Goal: Use online tool/utility: Utilize a website feature to perform a specific function

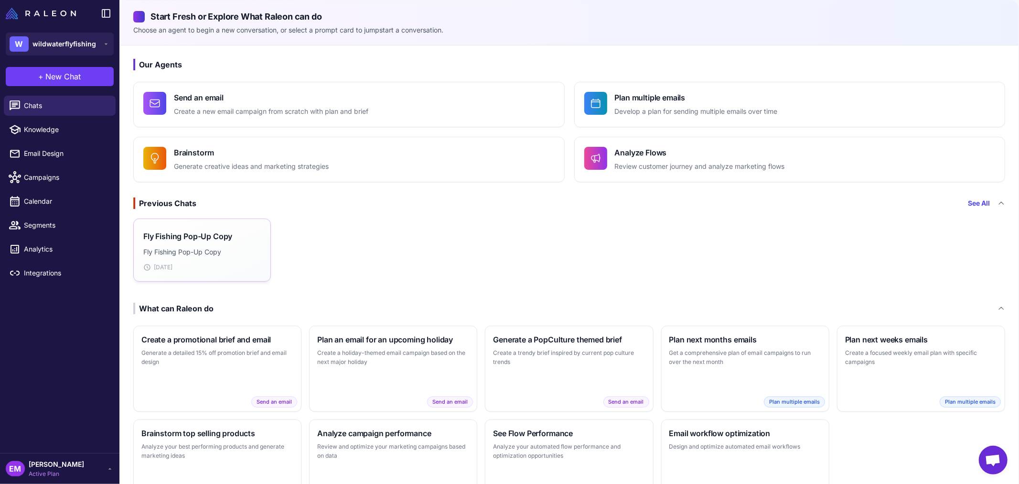
click at [222, 235] on h3 "Fly Fishing Pop-Up Copy" at bounding box center [187, 235] width 89 height 11
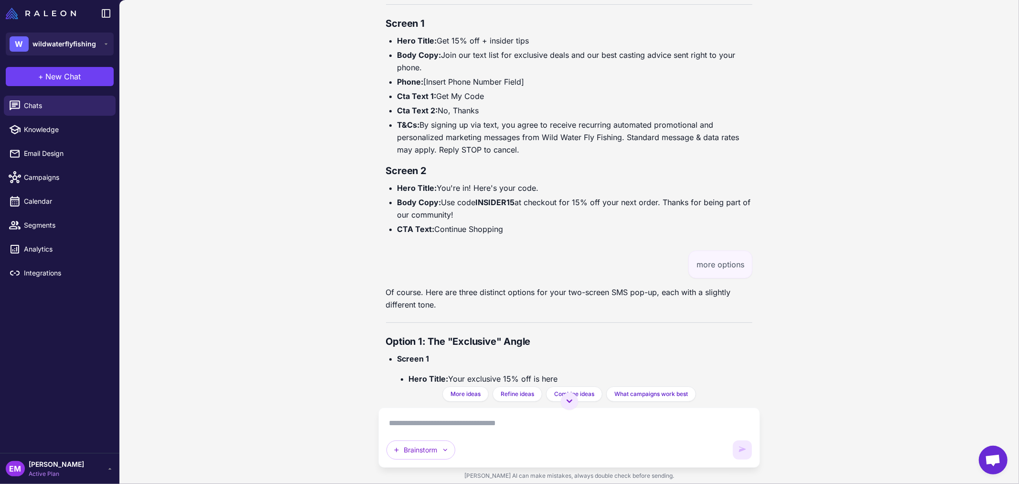
scroll to position [6247, 0]
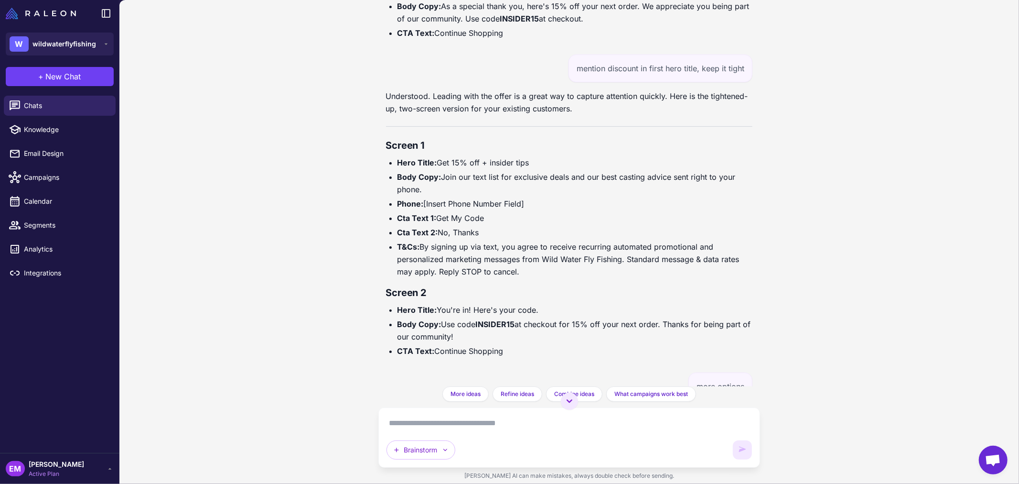
drag, startPoint x: 518, startPoint y: 355, endPoint x: 373, endPoint y: 159, distance: 244.0
click at [373, 159] on div "Fly Fishing Pop-Up Copy Today Of course! Here is the pop-up copy adapted for Wi…" at bounding box center [569, 242] width 900 height 484
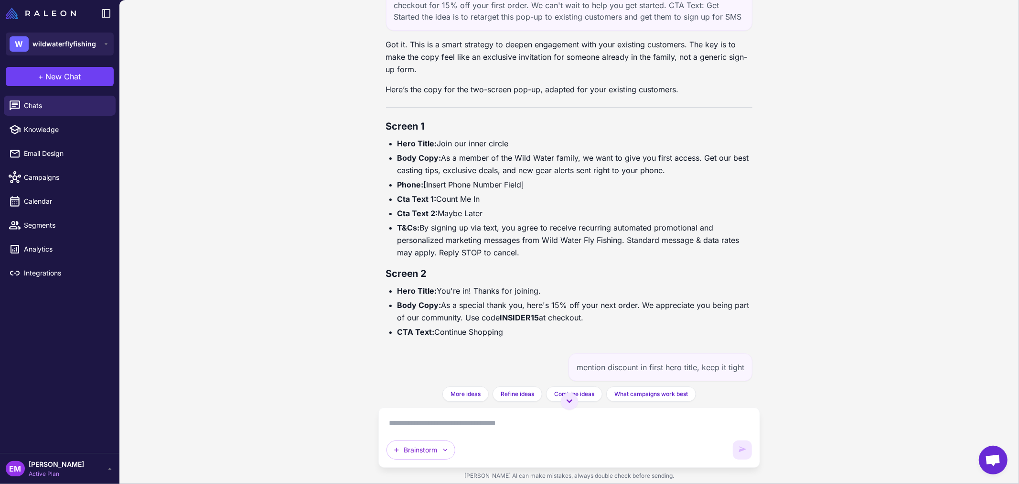
scroll to position [6034, 0]
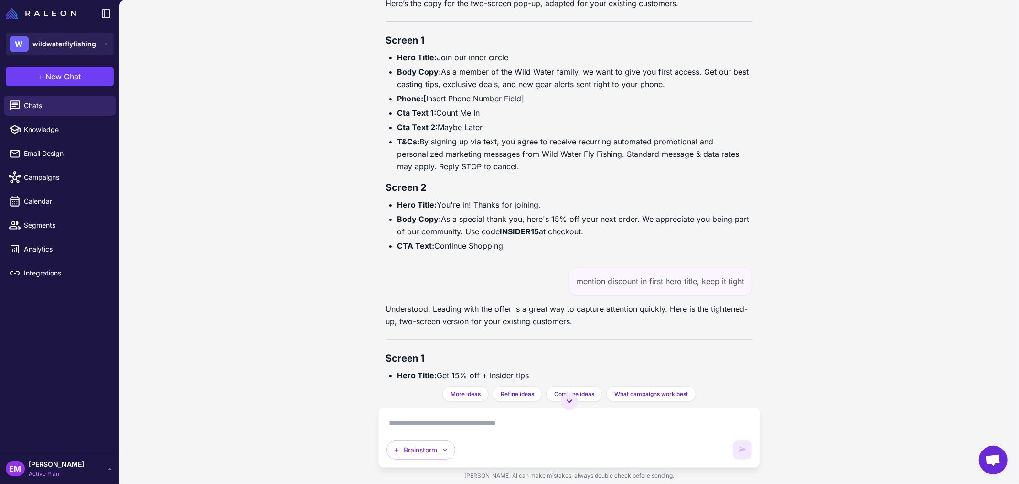
drag, startPoint x: 512, startPoint y: 251, endPoint x: 374, endPoint y: 55, distance: 239.4
click at [374, 55] on div "Fly Fishing Pop-Up Copy Today Of course! Here is the pop-up copy adapted for Wi…" at bounding box center [569, 242] width 900 height 484
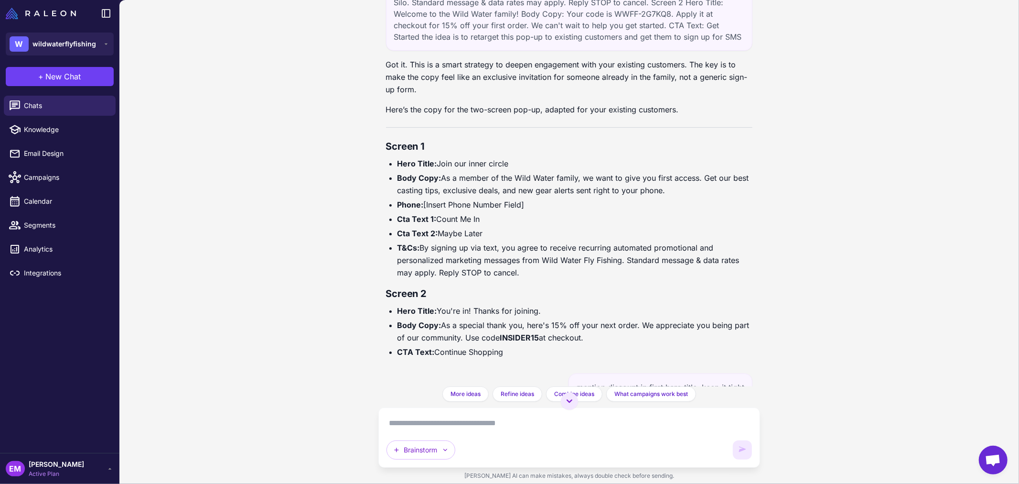
copy div "Hero Title: Join our inner circle Body Copy: As a member of the Wild Water fami…"
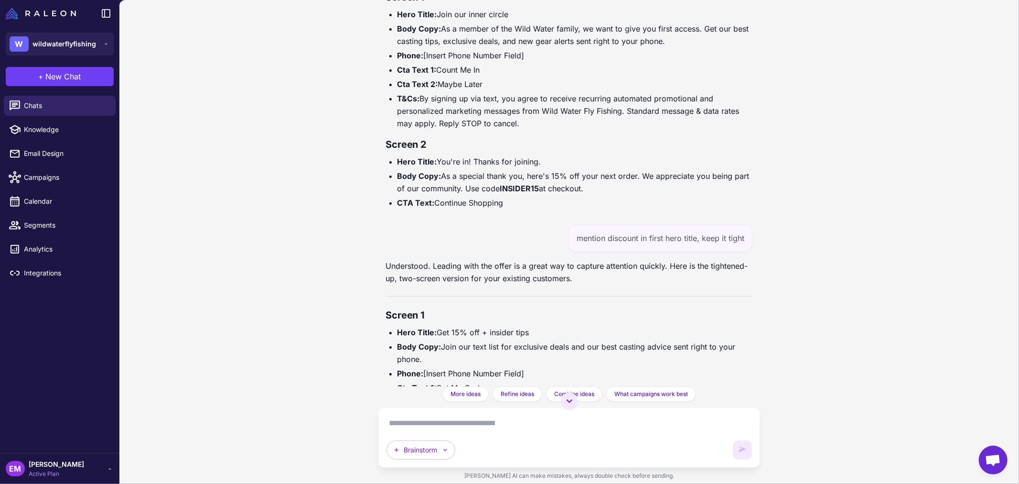
scroll to position [5928, 0]
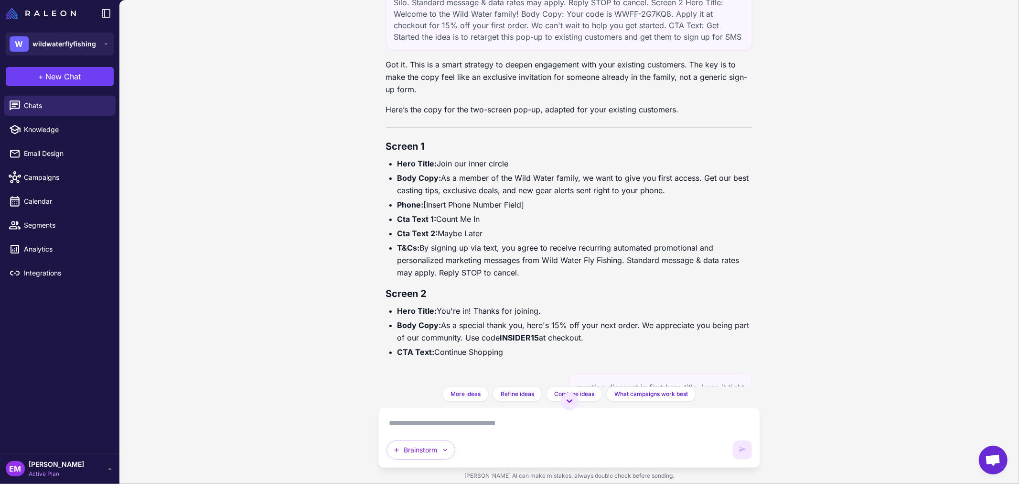
click at [384, 144] on div "Fly Fishing Pop-Up Copy Today Of course! Here is the pop-up copy adapted for Wi…" at bounding box center [570, 193] width 382 height 386
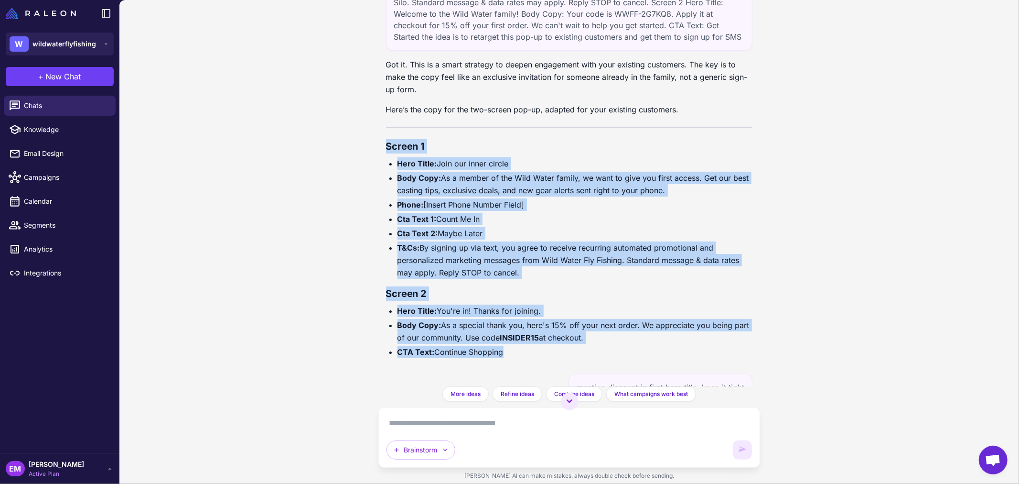
drag, startPoint x: 384, startPoint y: 144, endPoint x: 567, endPoint y: 347, distance: 272.7
click at [567, 347] on div "Fly Fishing Pop-Up Copy Today Of course! Here is the pop-up copy adapted for Wi…" at bounding box center [570, 193] width 382 height 386
copy div "Screen 1 Hero Title: Join our inner circle Body Copy: As a member of the Wild W…"
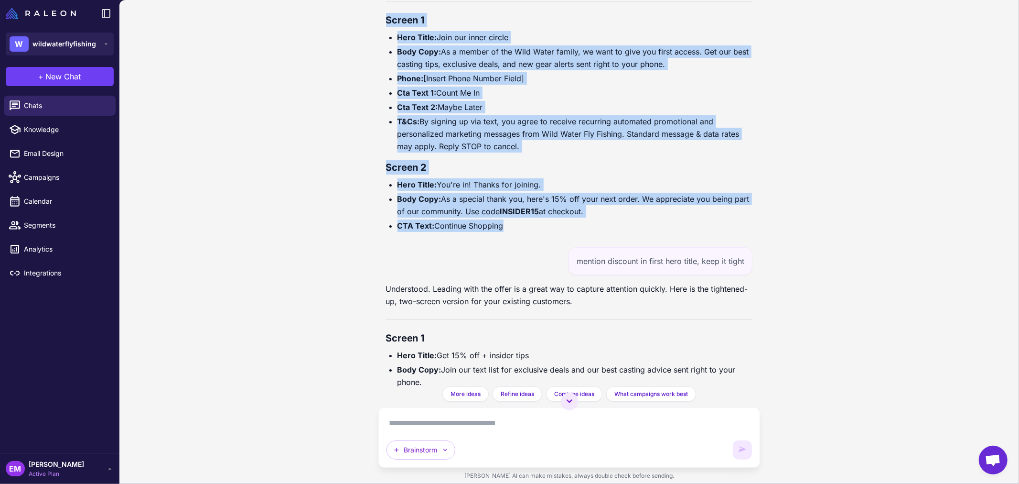
scroll to position [6193, 0]
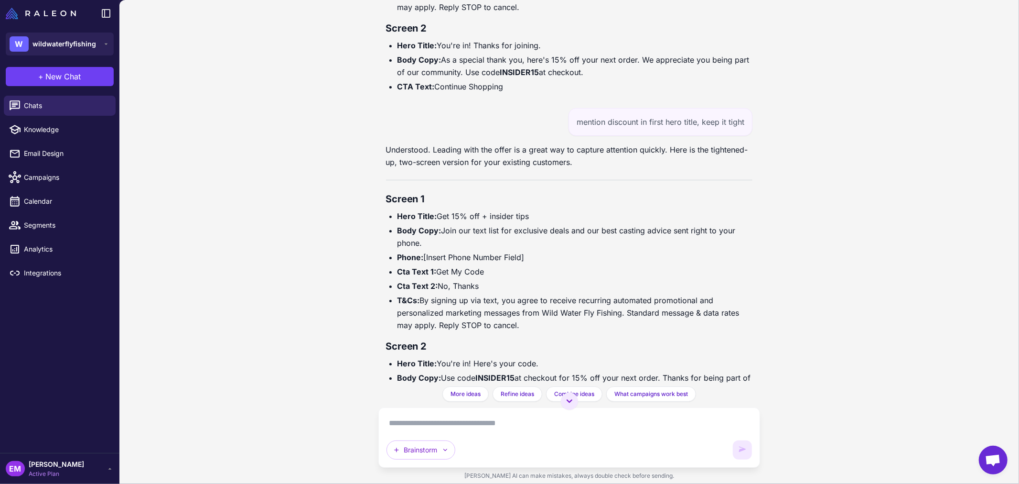
click at [505, 424] on textarea at bounding box center [570, 422] width 366 height 15
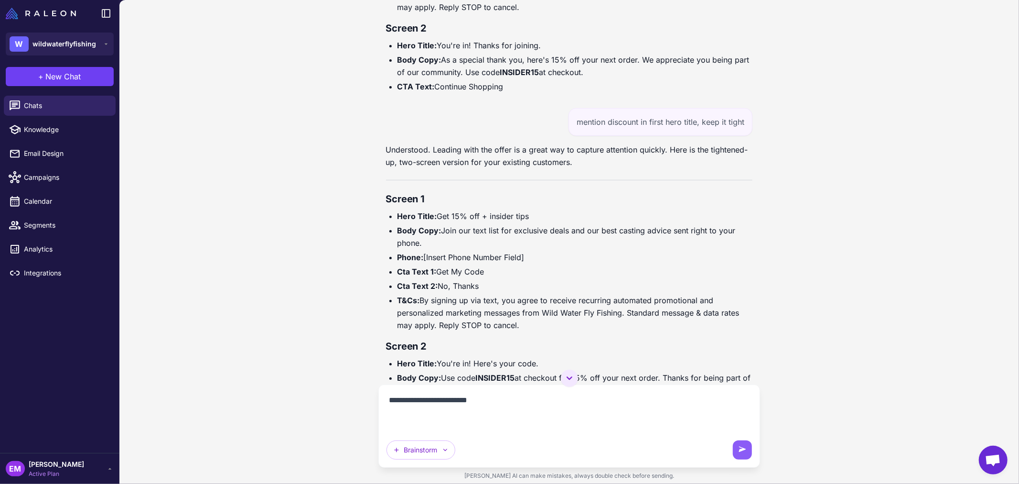
paste textarea "**********"
type textarea "**********"
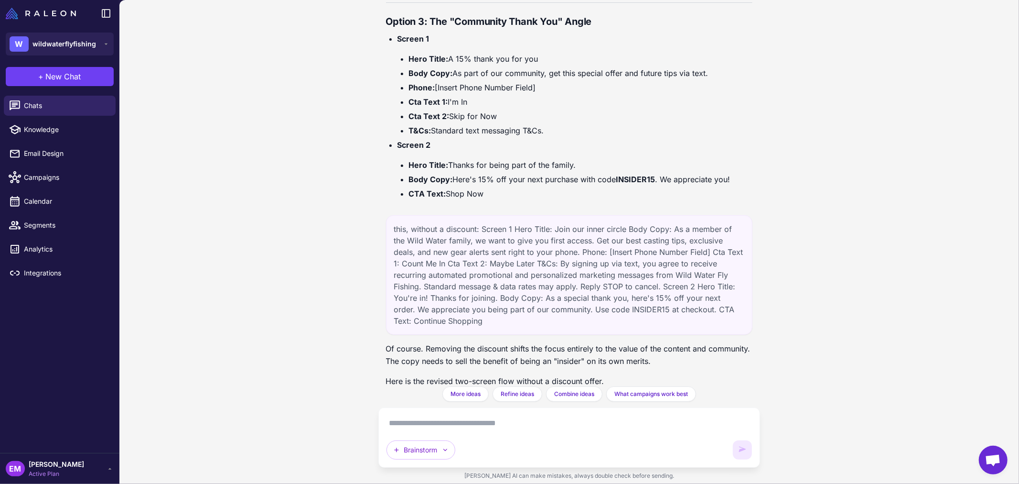
scroll to position [7366, 0]
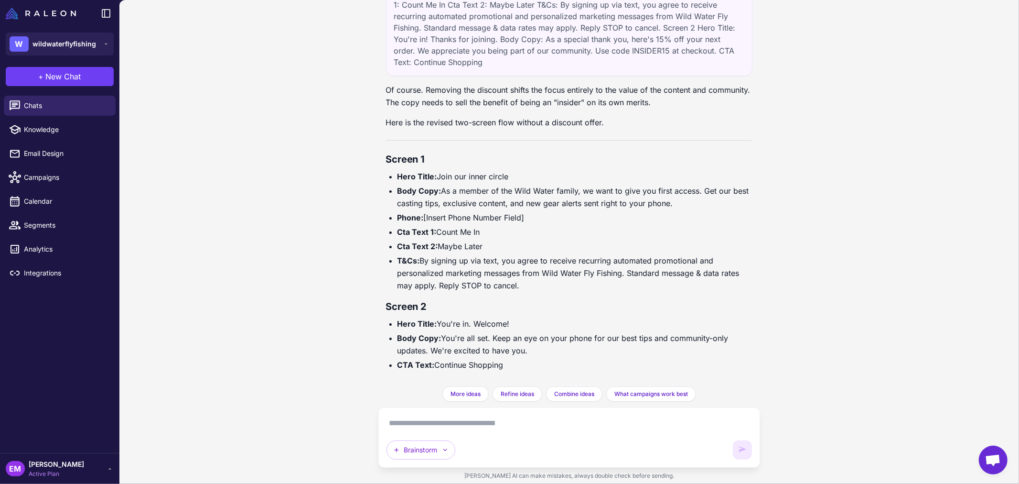
drag, startPoint x: 526, startPoint y: 349, endPoint x: 444, endPoint y: 337, distance: 82.7
click at [444, 337] on li "Body Copy: You're all set. Keep an eye on your phone for our best tips and comm…" at bounding box center [576, 344] width 356 height 25
copy li "You're all set. Keep an eye on your phone for our best tips and community-only …"
click at [427, 351] on li "Body Copy: You're all set. Keep an eye on your phone for our best tips and comm…" at bounding box center [576, 344] width 356 height 25
drag, startPoint x: 431, startPoint y: 347, endPoint x: 529, endPoint y: 350, distance: 97.5
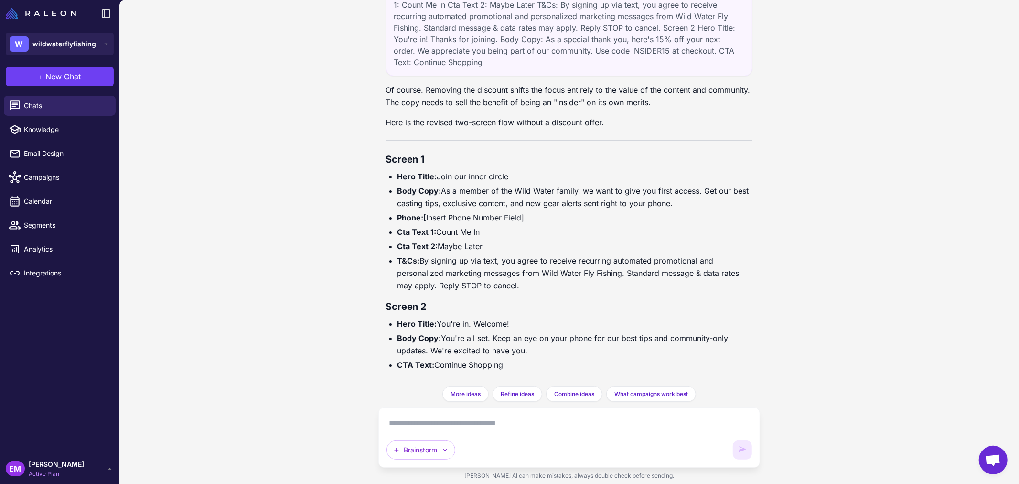
click at [529, 350] on li "Body Copy: You're all set. Keep an eye on your phone for our best tips and comm…" at bounding box center [576, 344] width 356 height 25
copy li "We're excited to have you."
drag, startPoint x: 491, startPoint y: 337, endPoint x: 504, endPoint y: 337, distance: 12.4
click at [504, 337] on li "Body Copy: You're all set. Keep an eye on your phone for our best tips and comm…" at bounding box center [576, 344] width 356 height 25
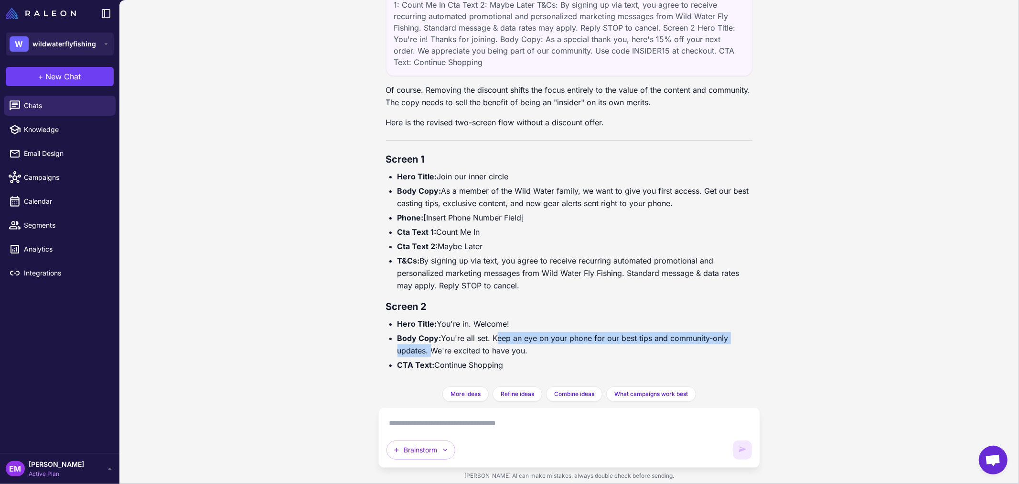
drag, startPoint x: 494, startPoint y: 336, endPoint x: 428, endPoint y: 348, distance: 66.9
click at [428, 348] on li "Body Copy: You're all set. Keep an eye on your phone for our best tips and comm…" at bounding box center [576, 344] width 356 height 25
copy li "Keep an eye on your phone for our best tips and community-only updates."
click at [471, 423] on textarea at bounding box center [570, 422] width 366 height 15
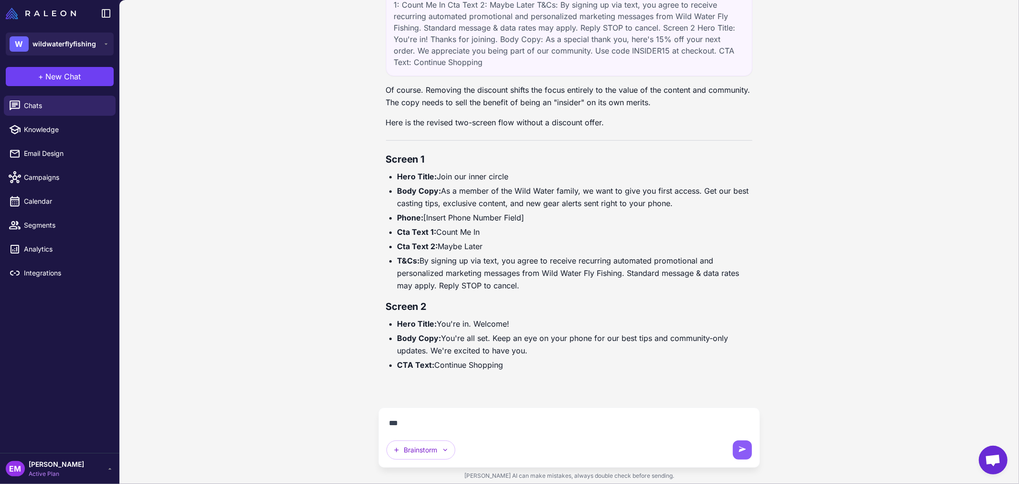
scroll to position [7345, 0]
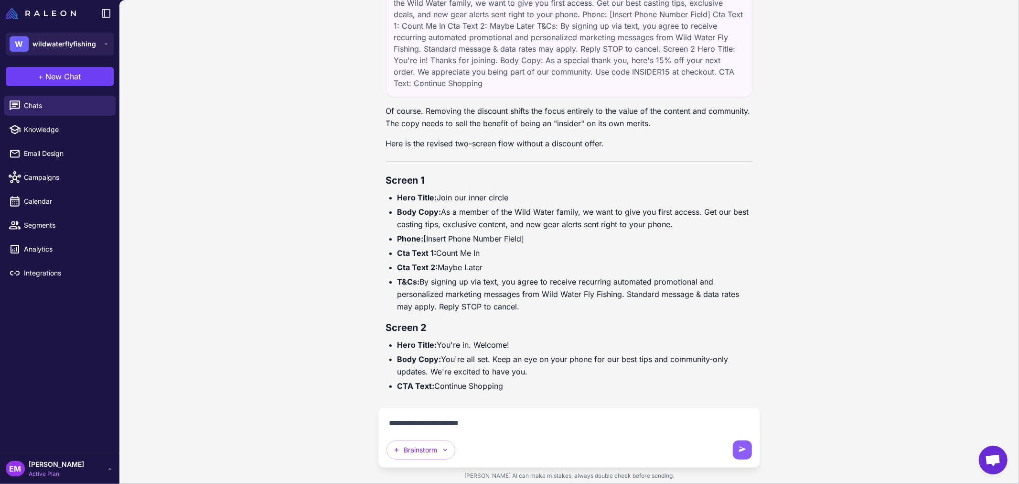
type textarea "**********"
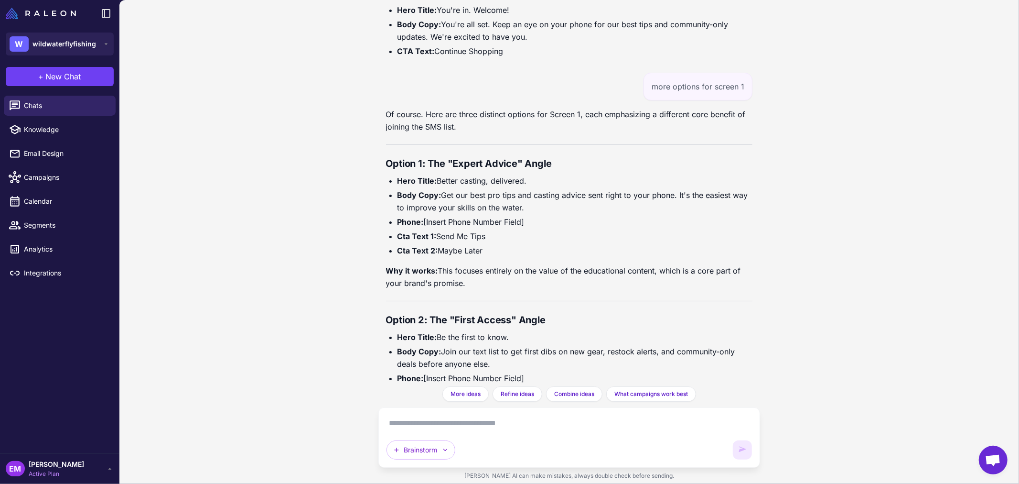
scroll to position [7911, 0]
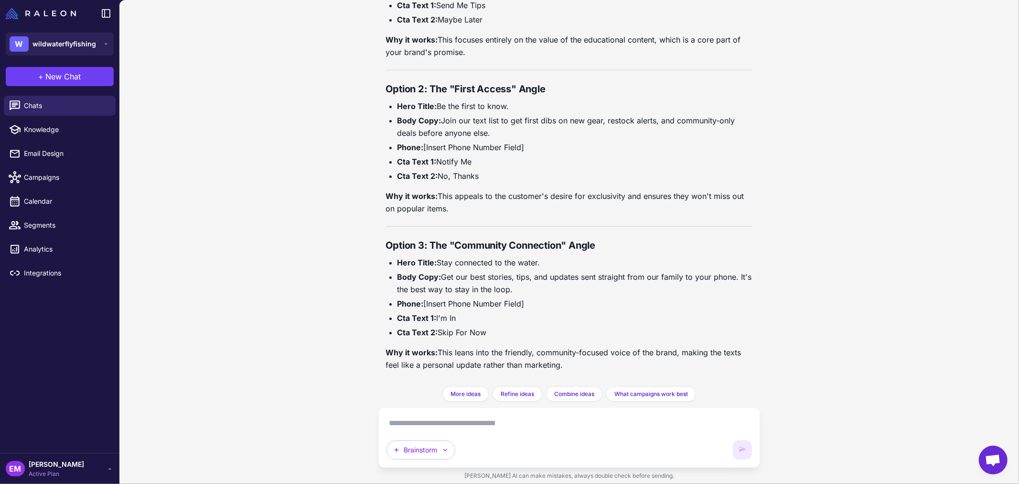
drag, startPoint x: 438, startPoint y: 104, endPoint x: 513, endPoint y: 98, distance: 75.7
click at [513, 98] on div "Of course. Here are three distinct options for Screen 1, each emphasizing a dif…" at bounding box center [569, 127] width 367 height 501
click at [453, 108] on li "Hero Title: Be the first to know." at bounding box center [576, 106] width 356 height 12
drag, startPoint x: 441, startPoint y: 108, endPoint x: 507, endPoint y: 97, distance: 67.3
click at [507, 97] on div "Of course. Here are three distinct options for Screen 1, each emphasizing a dif…" at bounding box center [569, 127] width 367 height 501
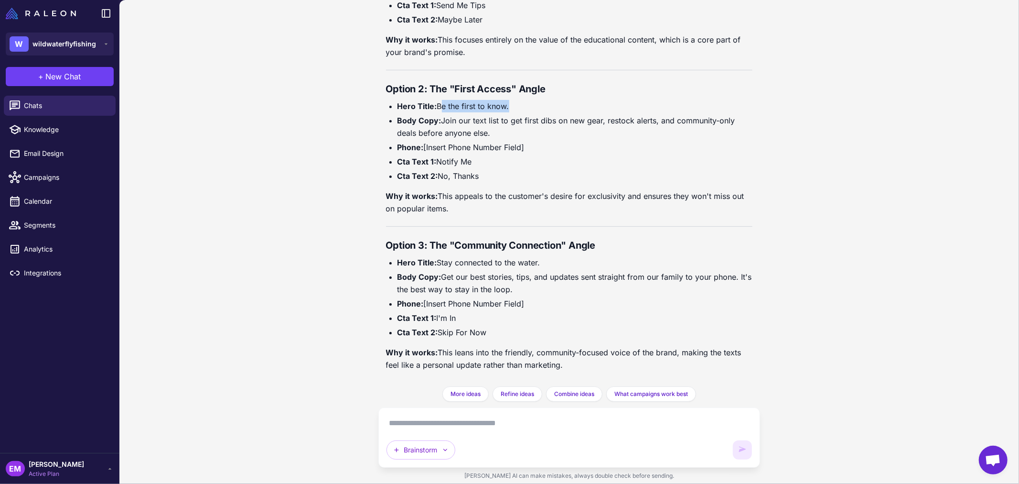
copy li "Be the first to know"
drag, startPoint x: 444, startPoint y: 122, endPoint x: 606, endPoint y: 129, distance: 161.7
click at [606, 129] on li "Body Copy: Join our text list to get first dibs on new gear, restock alerts, an…" at bounding box center [576, 126] width 356 height 25
click at [445, 121] on li "Body Copy: Join our text list to get first dibs on new gear, restock alerts, an…" at bounding box center [576, 126] width 356 height 25
drag, startPoint x: 445, startPoint y: 121, endPoint x: 509, endPoint y: 120, distance: 63.6
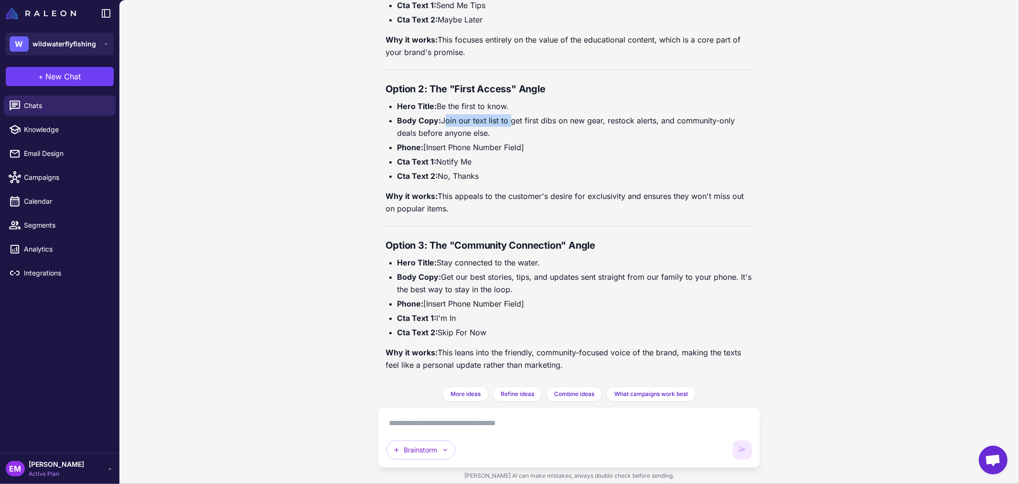
click at [509, 120] on li "Body Copy: Join our text list to get first dibs on new gear, restock alerts, an…" at bounding box center [576, 126] width 356 height 25
copy li "Join our text list to"
drag, startPoint x: 438, startPoint y: 315, endPoint x: 465, endPoint y: 314, distance: 26.8
click at [465, 314] on li "Cta Text 1: I'm In" at bounding box center [576, 318] width 356 height 12
copy li "I'm In"
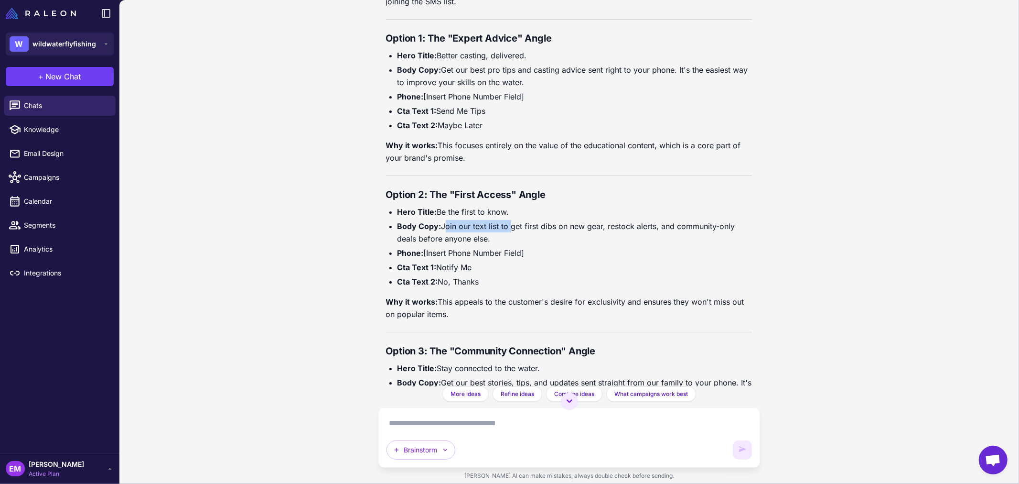
scroll to position [7752, 0]
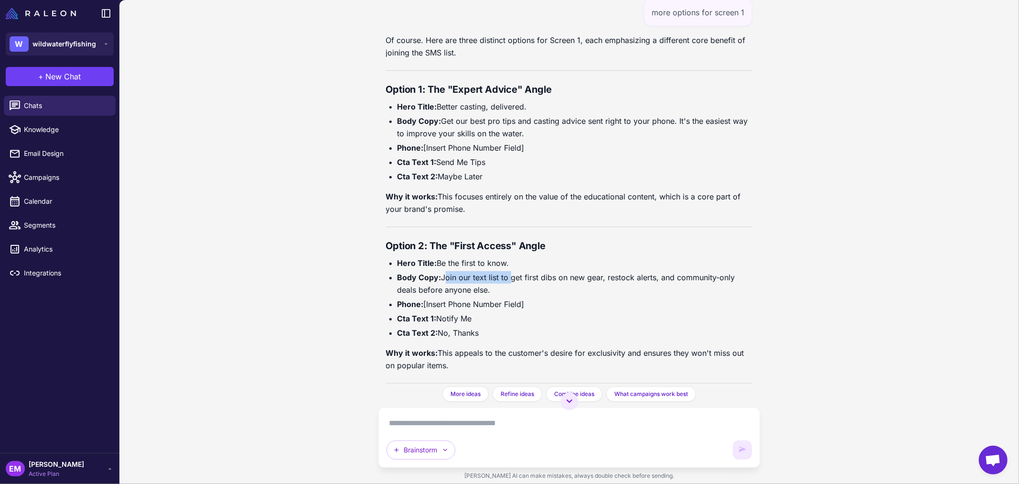
drag, startPoint x: 440, startPoint y: 318, endPoint x: 488, endPoint y: 314, distance: 48.9
click at [488, 314] on li "Cta Text 1: Notify Me" at bounding box center [576, 318] width 356 height 12
copy li "Notify Me"
